Goal: Information Seeking & Learning: Learn about a topic

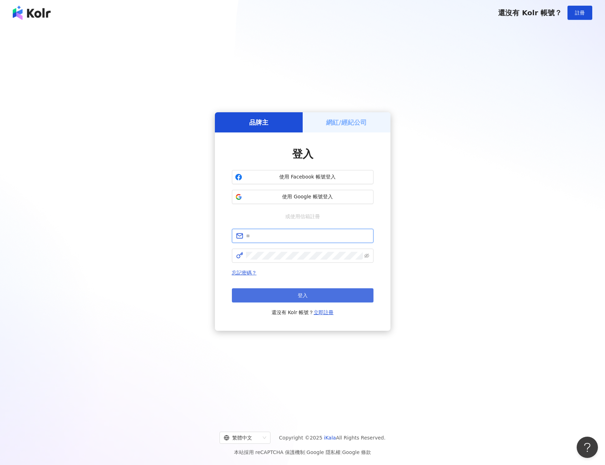
type input "**********"
click at [279, 293] on button "登入" at bounding box center [303, 295] width 142 height 14
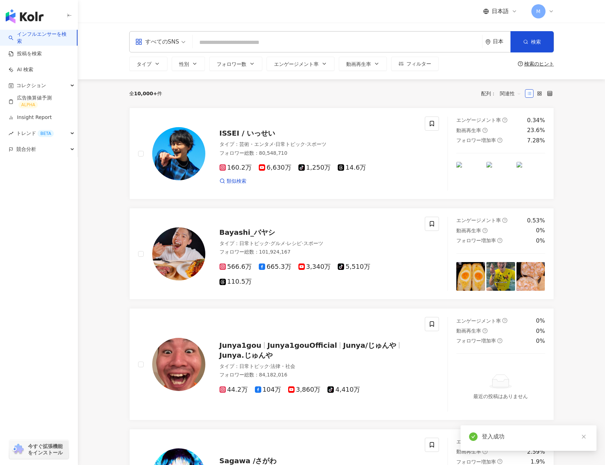
click at [544, 7] on span "M" at bounding box center [538, 11] width 14 height 14
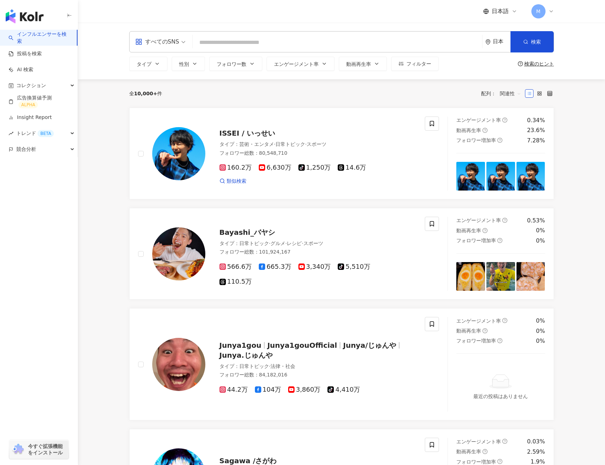
click at [246, 16] on div "日本語 M" at bounding box center [341, 11] width 425 height 23
click at [18, 51] on link "投稿を検索" at bounding box center [24, 53] width 33 height 7
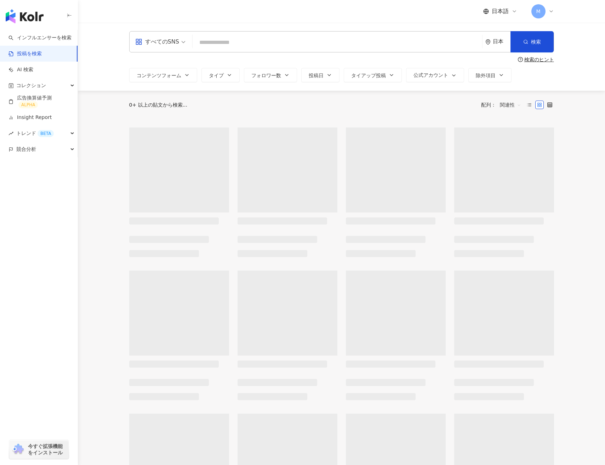
click at [211, 41] on input "search" at bounding box center [337, 42] width 284 height 15
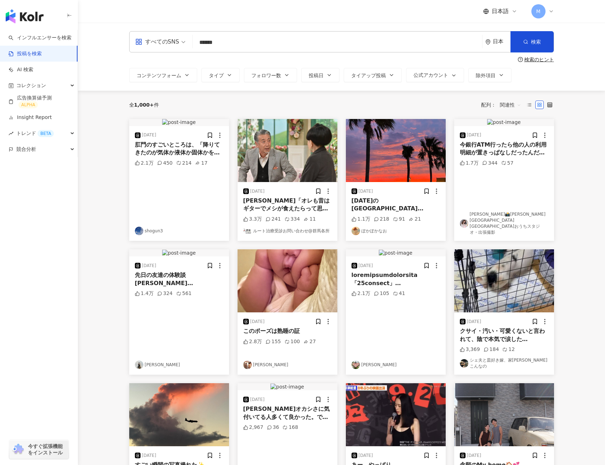
type input "******"
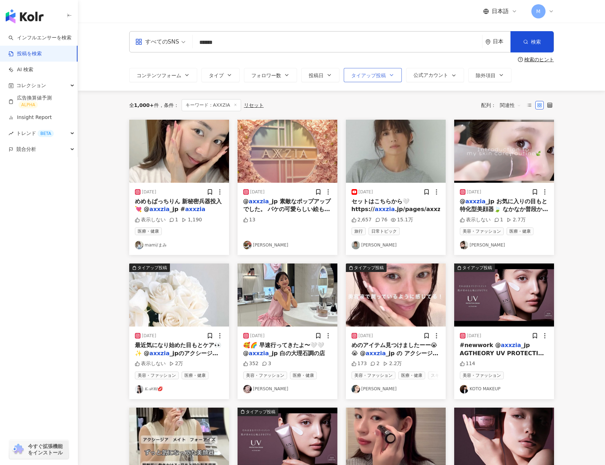
click at [383, 74] on span "タイアップ投稿" at bounding box center [368, 76] width 35 height 6
click at [377, 115] on span "タイアップ投稿" at bounding box center [376, 117] width 40 height 8
click at [310, 81] on button "投稿日" at bounding box center [320, 75] width 38 height 14
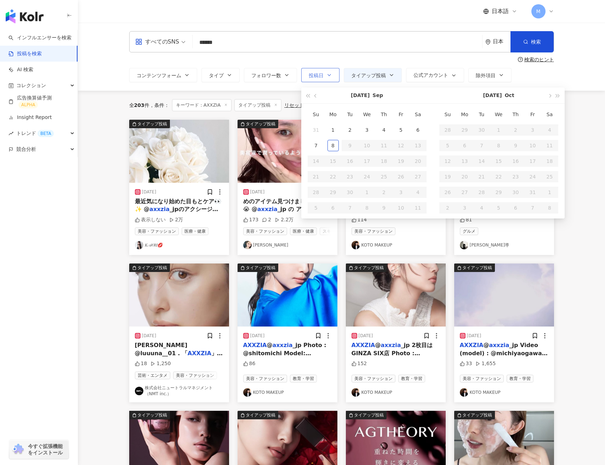
click at [304, 68] on button "投稿日" at bounding box center [320, 75] width 38 height 14
click at [300, 52] on div "すべてのSNS ****** 日本 検索" at bounding box center [341, 41] width 425 height 21
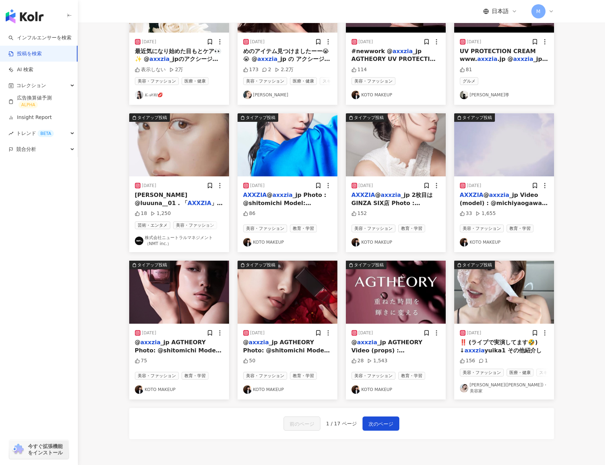
scroll to position [217, 0]
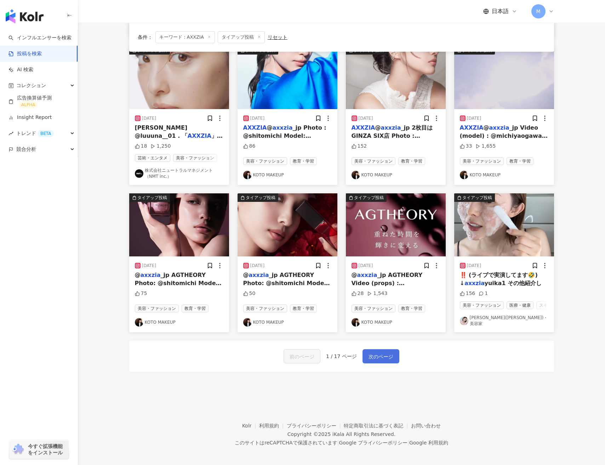
click at [378, 349] on button "次のページ" at bounding box center [380, 356] width 37 height 14
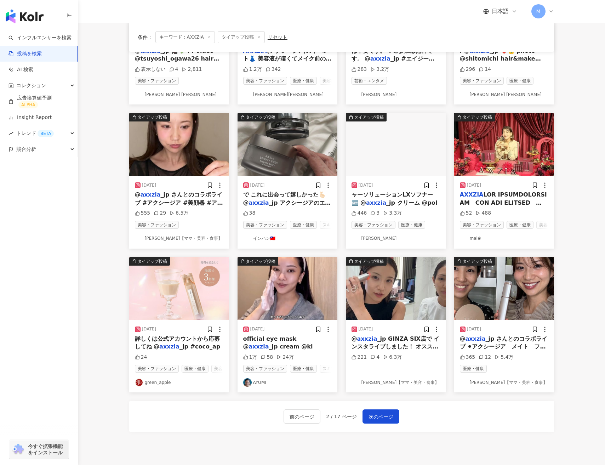
scroll to position [214, 0]
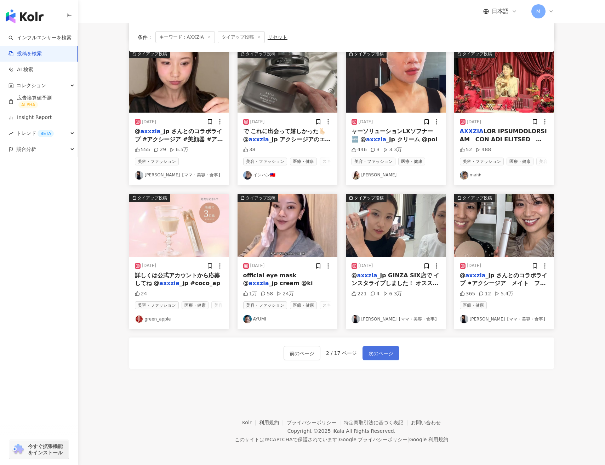
click at [381, 354] on span "次のページ" at bounding box center [380, 353] width 25 height 8
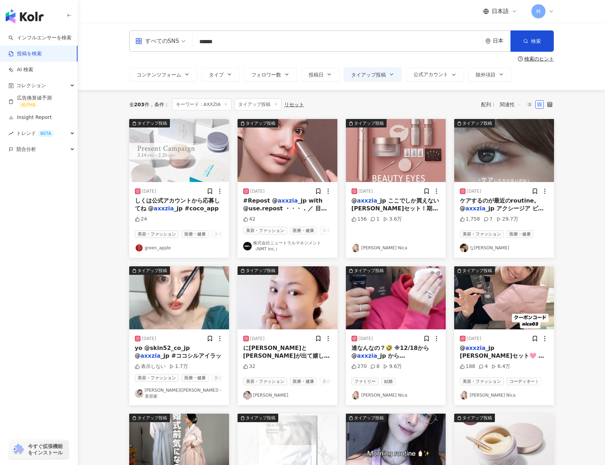
scroll to position [0, 0]
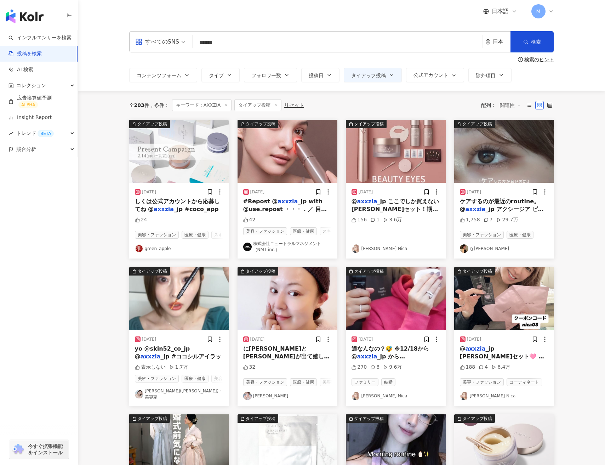
click at [503, 109] on span "関連性" at bounding box center [510, 104] width 21 height 11
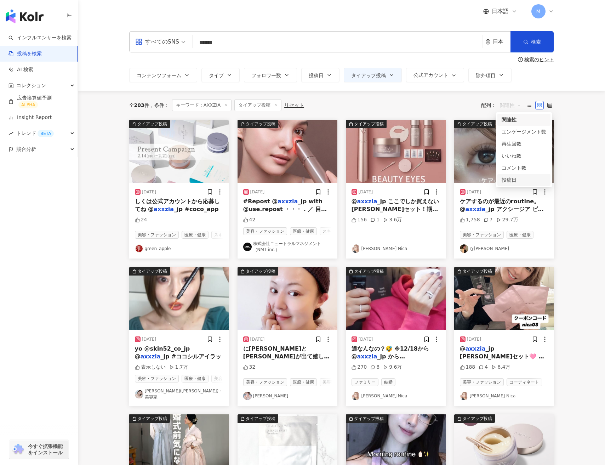
click at [506, 183] on div "投稿日" at bounding box center [524, 180] width 45 height 8
